Goal: Go to known website: Access a specific website the user already knows

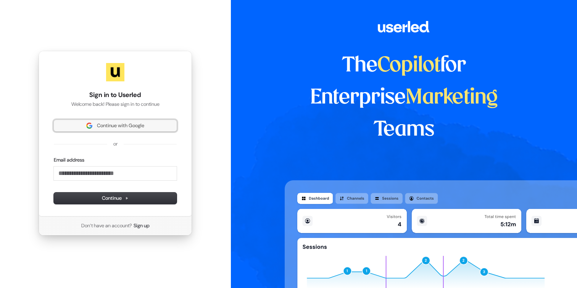
click at [94, 125] on span "Continue with Google" at bounding box center [115, 125] width 114 height 7
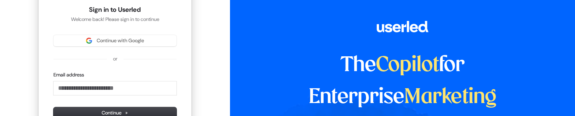
click at [120, 44] on span "Continue with Google" at bounding box center [120, 40] width 47 height 7
